Goal: Task Accomplishment & Management: Complete application form

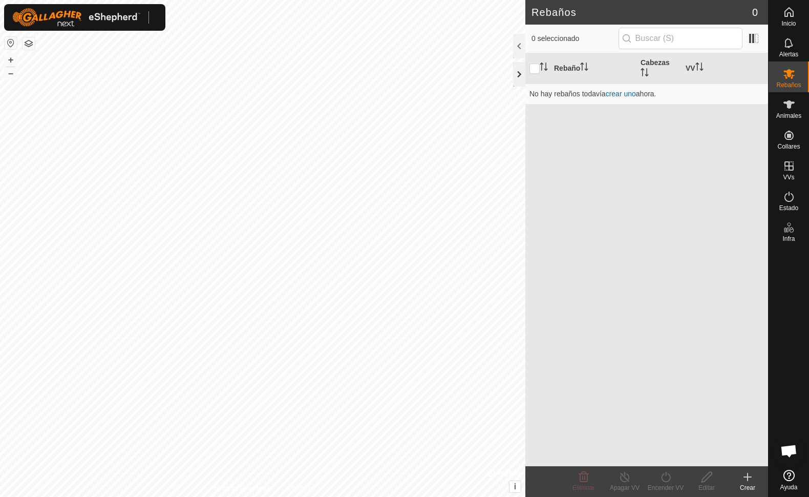
click at [517, 81] on div at bounding box center [519, 74] width 12 height 25
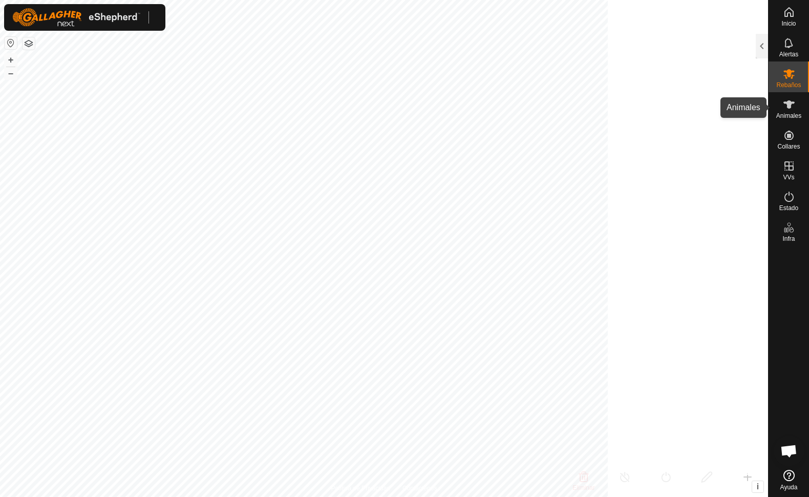
click at [789, 113] on span "Animales" at bounding box center [788, 116] width 25 height 6
click at [762, 48] on div at bounding box center [762, 46] width 12 height 25
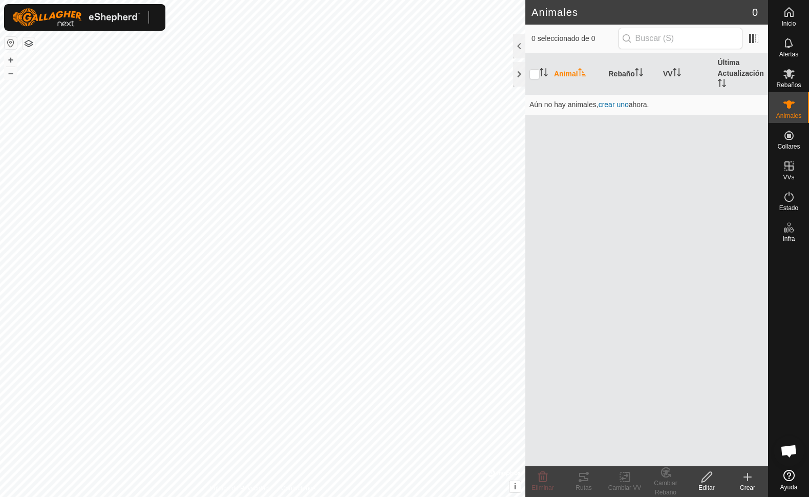
click at [745, 482] on icon at bounding box center [748, 477] width 12 height 12
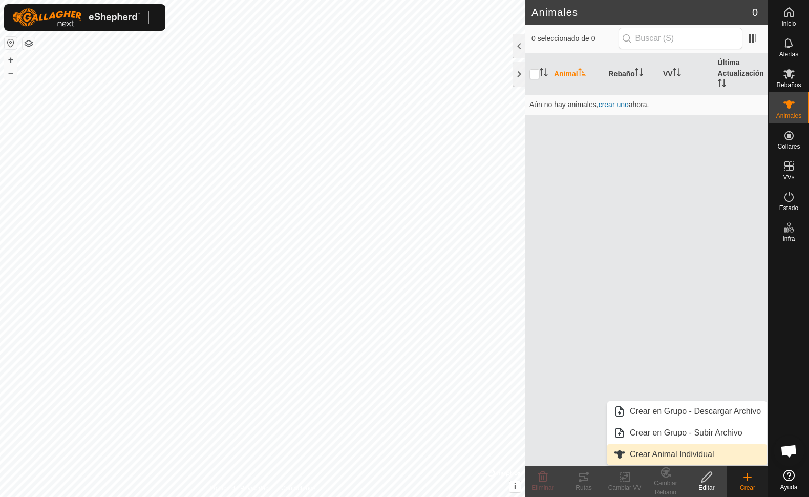
click at [697, 456] on link "Crear Animal Individual" at bounding box center [687, 454] width 160 height 20
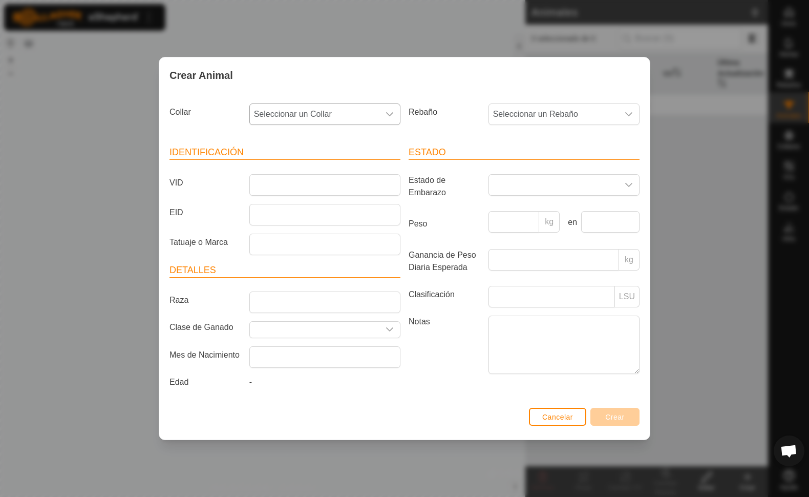
click at [391, 110] on icon "dropdown trigger" at bounding box center [390, 114] width 8 height 8
drag, startPoint x: 320, startPoint y: 170, endPoint x: 324, endPoint y: 166, distance: 5.4
click at [320, 170] on li "-" at bounding box center [325, 167] width 150 height 20
click at [282, 184] on input "VID" at bounding box center [324, 185] width 151 height 22
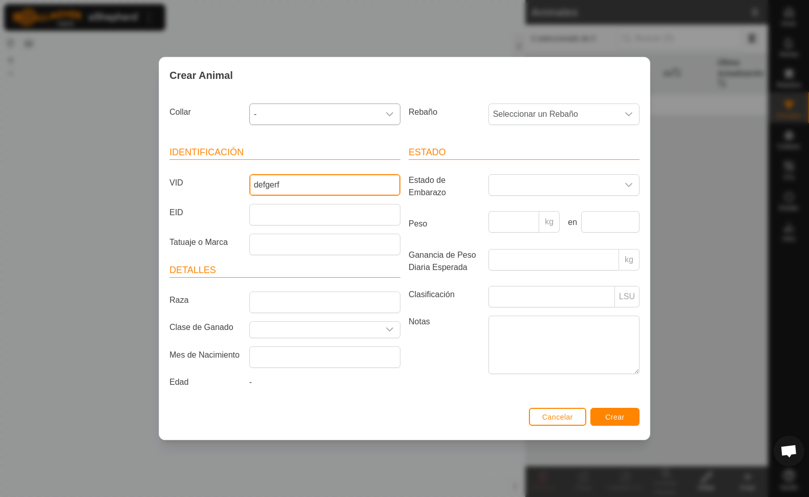
type input "defgerf"
click at [612, 421] on span "Crear" at bounding box center [614, 417] width 19 height 8
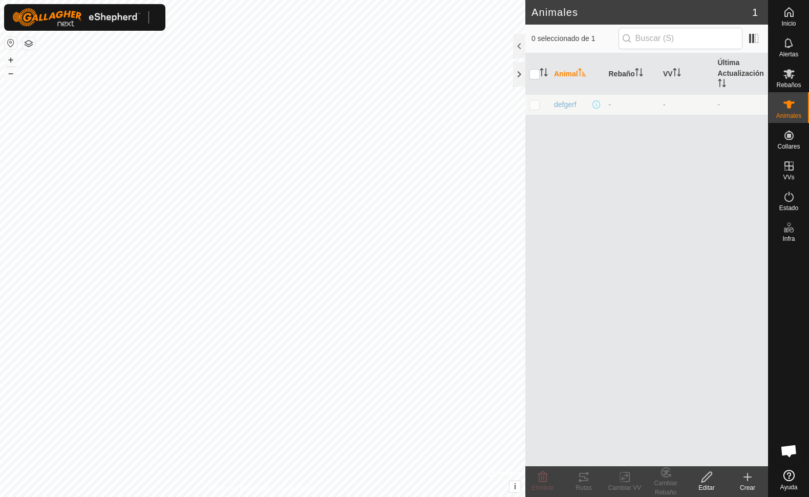
click at [534, 108] on p-checkbox at bounding box center [535, 104] width 10 height 8
checkbox input "true"
click at [544, 480] on icon at bounding box center [543, 477] width 12 height 12
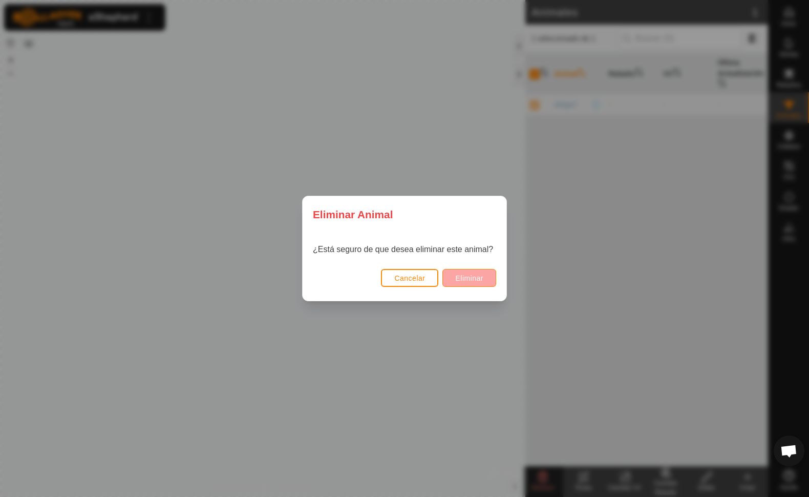
click at [467, 279] on span "Eliminar" at bounding box center [469, 278] width 28 height 8
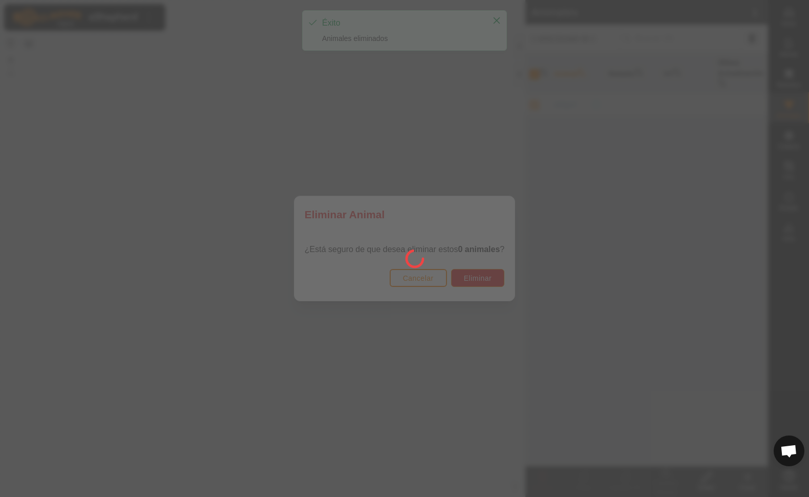
checkbox input "false"
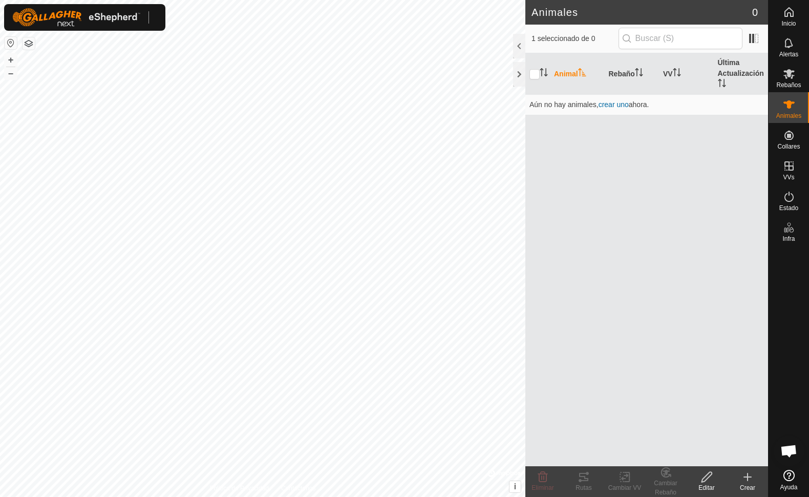
click at [749, 488] on div "Crear" at bounding box center [747, 487] width 41 height 9
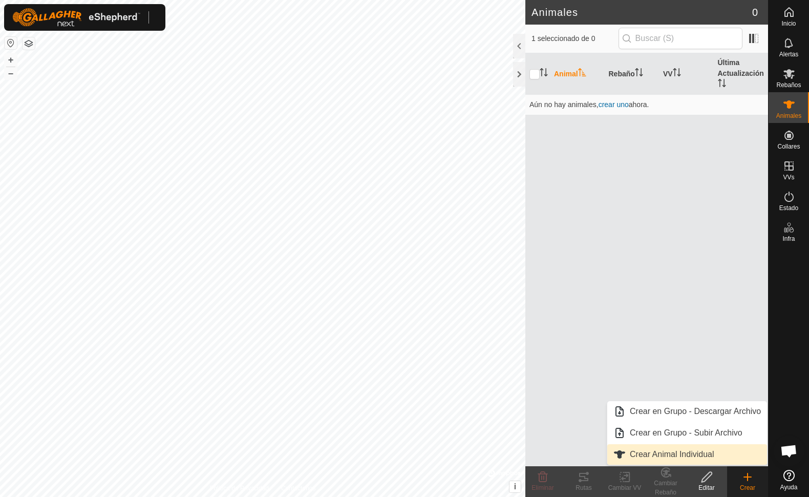
click at [704, 455] on link "Crear Animal Individual" at bounding box center [687, 454] width 160 height 20
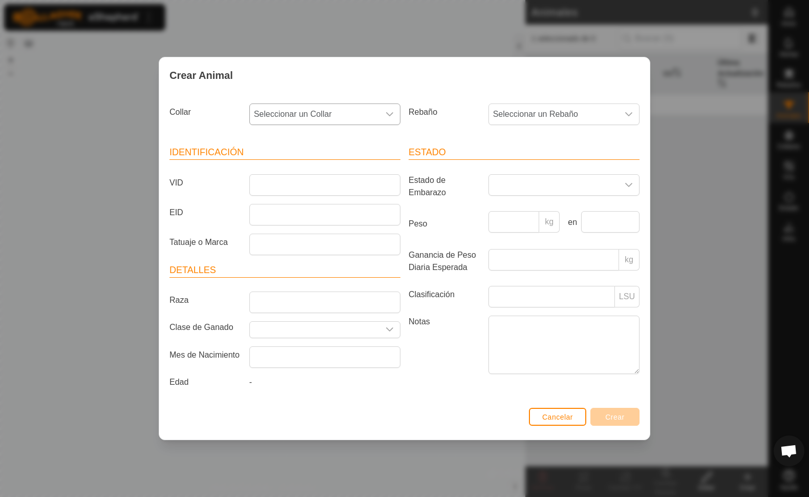
click at [389, 110] on icon "dropdown trigger" at bounding box center [390, 114] width 8 height 8
click at [369, 159] on li "-" at bounding box center [325, 167] width 150 height 20
click at [391, 110] on icon "dropdown trigger" at bounding box center [390, 114] width 8 height 8
click at [263, 111] on span "-" at bounding box center [315, 114] width 130 height 20
click at [257, 112] on span "-" at bounding box center [315, 114] width 130 height 20
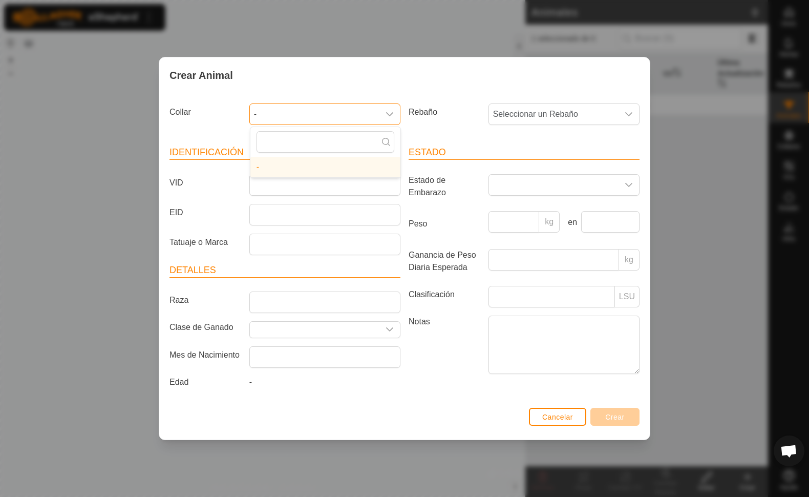
click at [256, 112] on span "-" at bounding box center [315, 114] width 130 height 20
click at [259, 165] on li "-" at bounding box center [325, 167] width 150 height 20
click at [394, 117] on div "dropdown trigger" at bounding box center [390, 114] width 20 height 20
click at [373, 142] on input "text" at bounding box center [326, 142] width 138 height 22
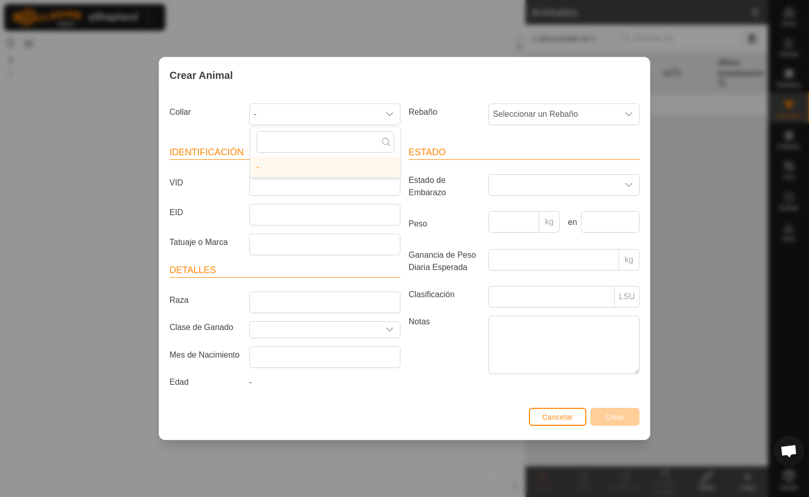
click at [361, 164] on li "-" at bounding box center [325, 167] width 150 height 20
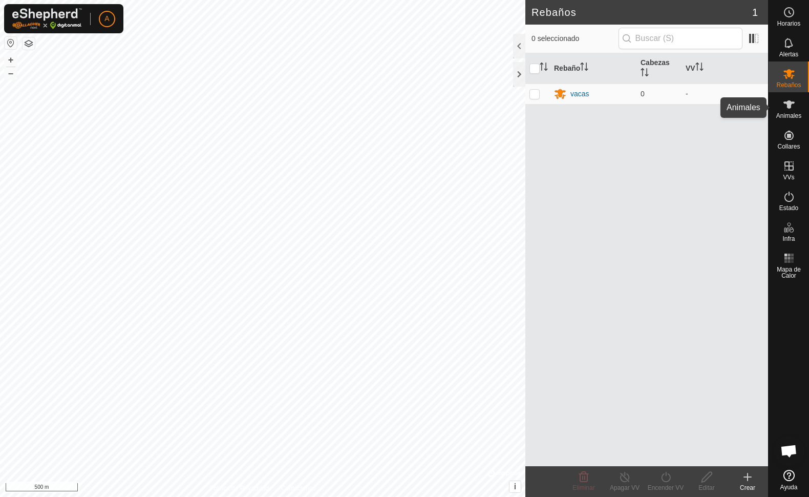
click at [789, 112] on es-animals-svg-icon at bounding box center [789, 104] width 18 height 16
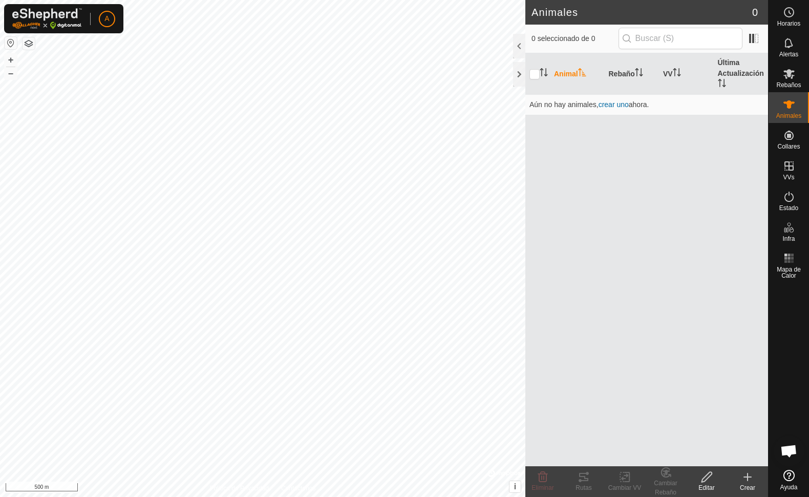
click at [745, 481] on icon at bounding box center [748, 477] width 12 height 12
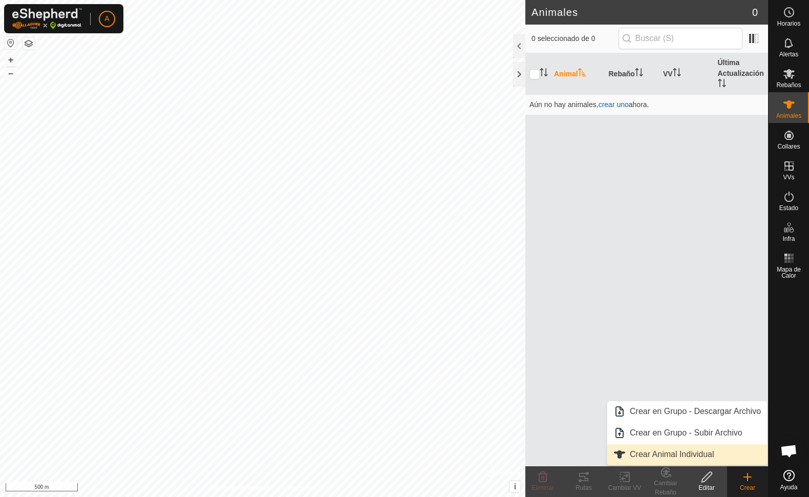
click at [641, 452] on link "Crear Animal Individual" at bounding box center [687, 454] width 160 height 20
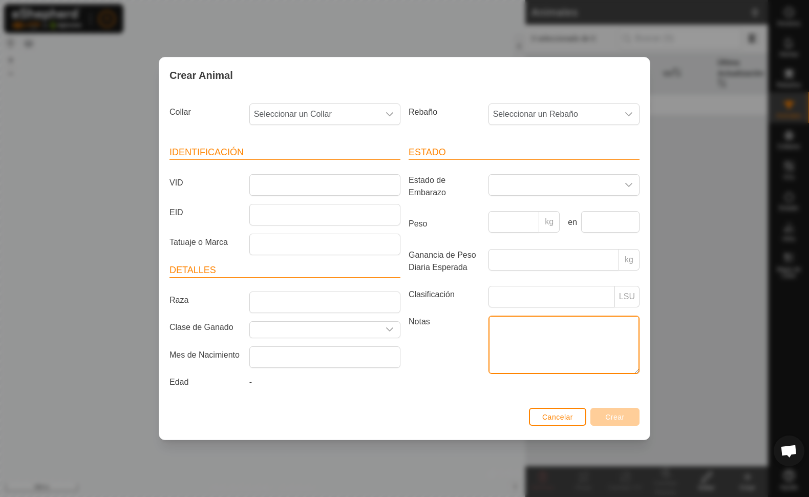
click at [535, 355] on textarea "Notas" at bounding box center [564, 344] width 151 height 58
click at [390, 112] on icon "dropdown trigger" at bounding box center [389, 114] width 7 height 4
click at [385, 163] on li "-" at bounding box center [325, 167] width 150 height 20
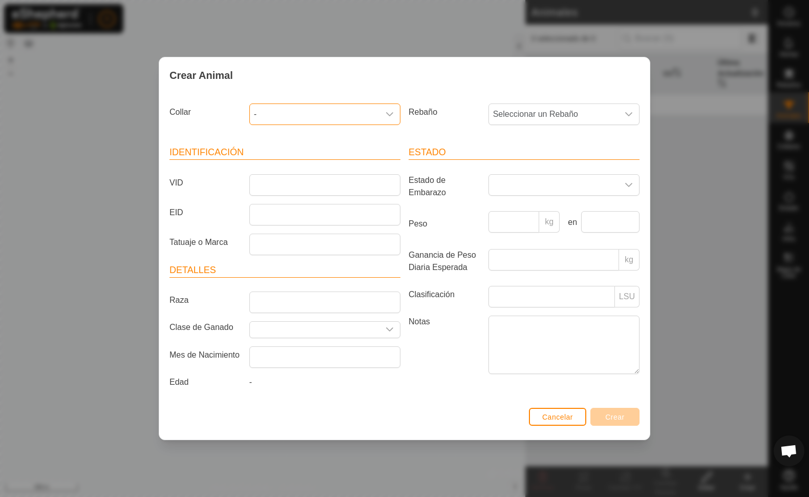
click at [393, 113] on icon "dropdown trigger" at bounding box center [390, 114] width 8 height 8
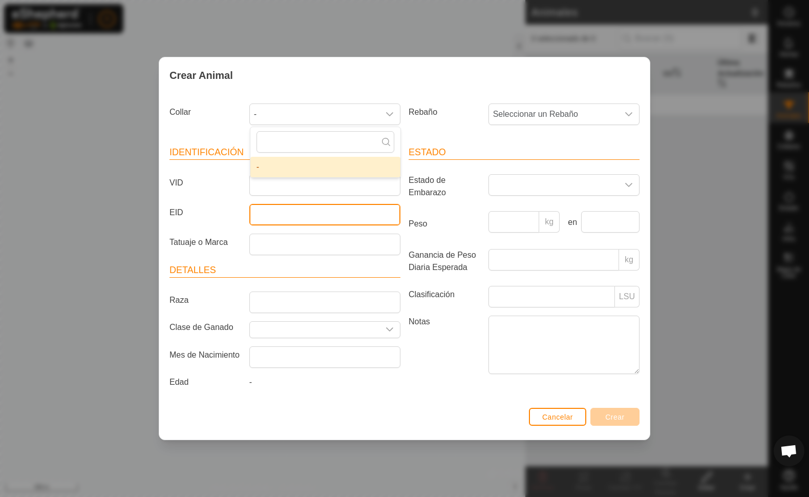
click at [303, 212] on input "EID" at bounding box center [324, 215] width 151 height 22
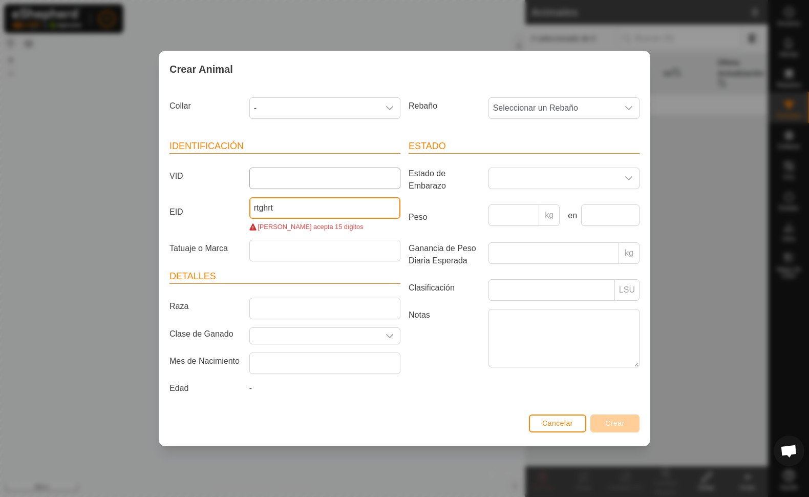
type input "rtghrt"
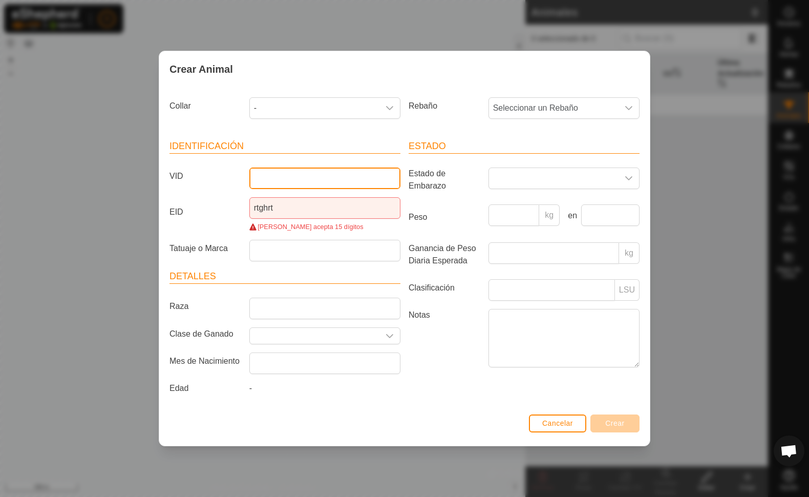
click at [319, 177] on input "VID" at bounding box center [324, 178] width 151 height 22
type input "rggt"
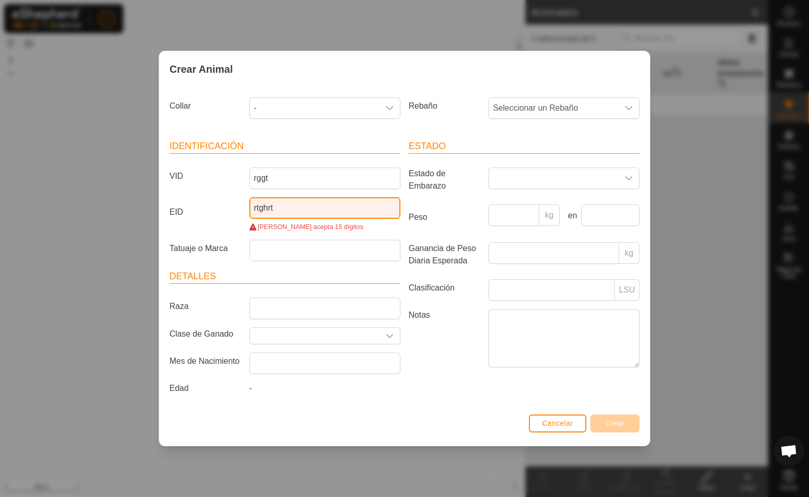
click at [311, 199] on input "rtghrt" at bounding box center [324, 208] width 151 height 22
type input "r"
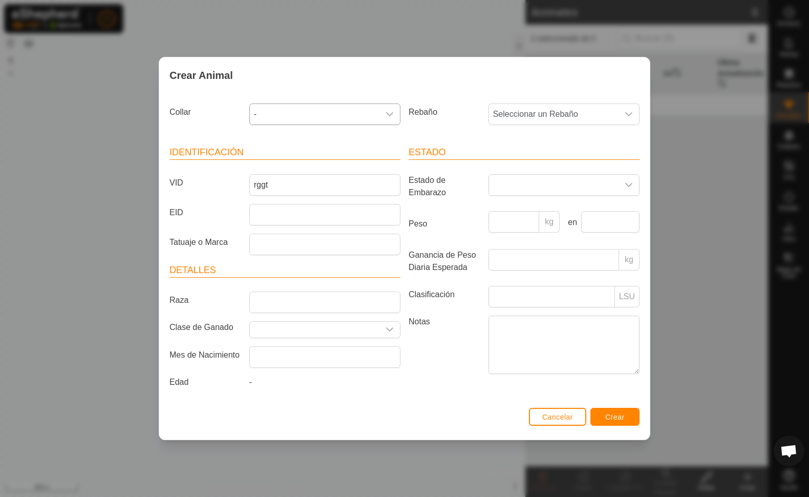
click at [391, 110] on icon "dropdown trigger" at bounding box center [390, 114] width 8 height 8
click at [380, 163] on li "-" at bounding box center [325, 167] width 150 height 20
click at [255, 112] on span "-" at bounding box center [315, 114] width 130 height 20
click at [266, 143] on input "text" at bounding box center [326, 142] width 138 height 22
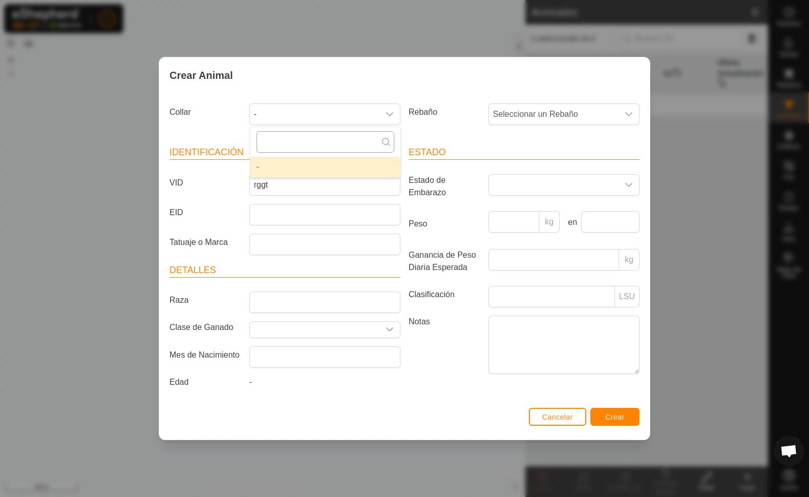
click at [266, 143] on input "text" at bounding box center [326, 142] width 138 height 22
